Goal: Find specific page/section: Find specific page/section

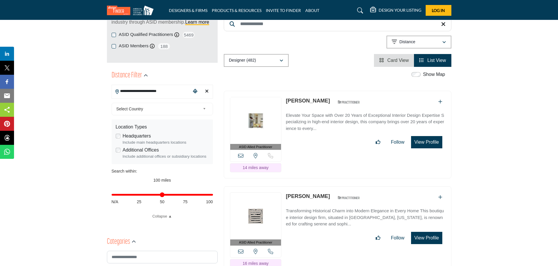
scroll to position [117, 0]
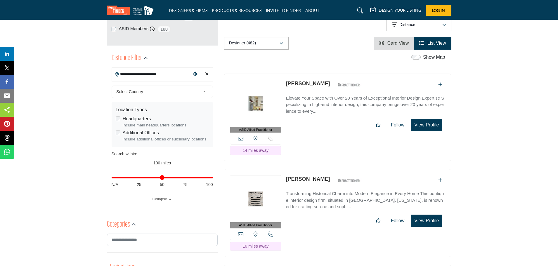
click at [157, 93] on span "Select Country" at bounding box center [158, 91] width 84 height 7
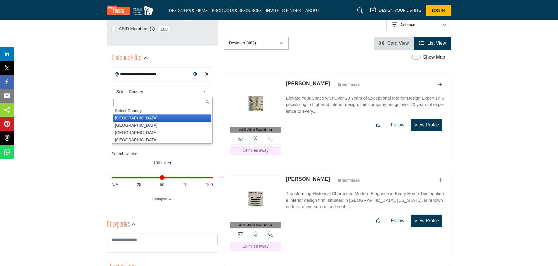
click at [151, 120] on li "United States" at bounding box center [162, 118] width 98 height 7
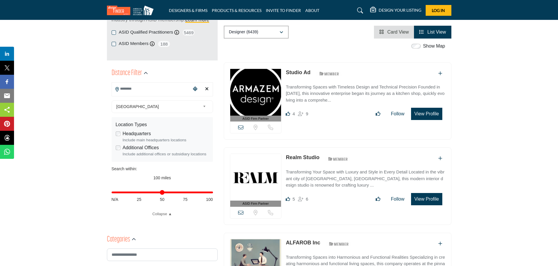
scroll to position [117, 0]
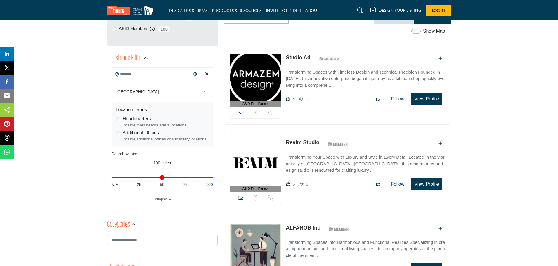
click at [146, 75] on input "Search Location" at bounding box center [151, 73] width 79 height 11
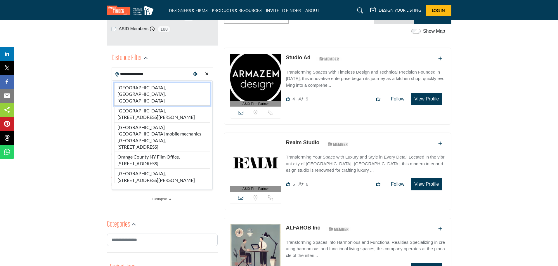
click at [151, 89] on li "Orange County, NY, USA" at bounding box center [162, 94] width 96 height 23
type input "**********"
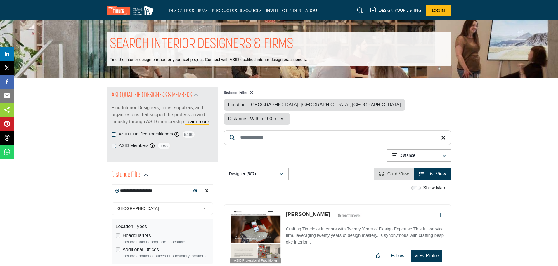
click at [120, 9] on img at bounding box center [132, 11] width 50 height 10
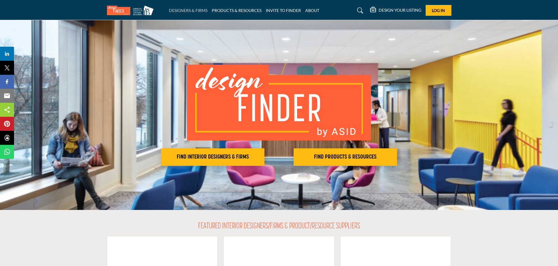
click at [179, 10] on link "DESIGNERS & FIRMS" at bounding box center [188, 10] width 39 height 5
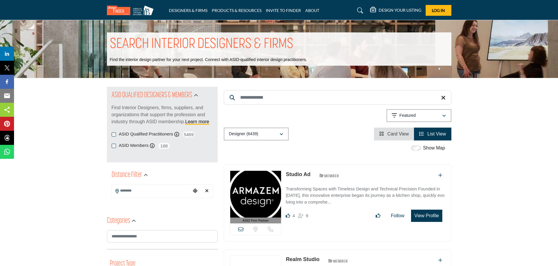
click at [124, 9] on img at bounding box center [132, 11] width 50 height 10
